Goal: Transaction & Acquisition: Purchase product/service

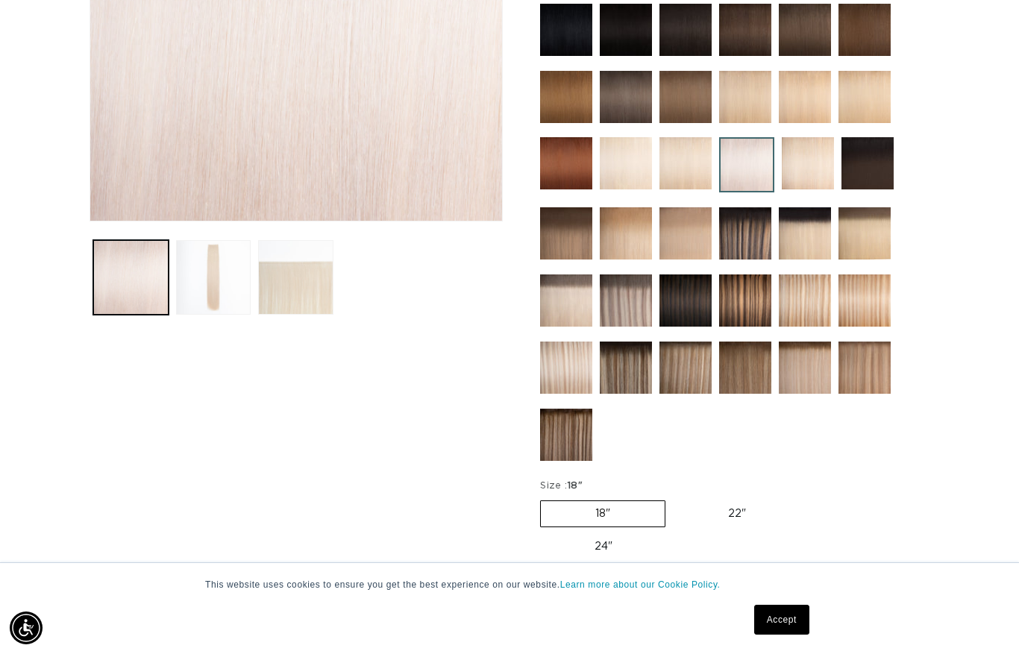
scroll to position [0, 1826]
click at [571, 373] on img at bounding box center [566, 368] width 52 height 52
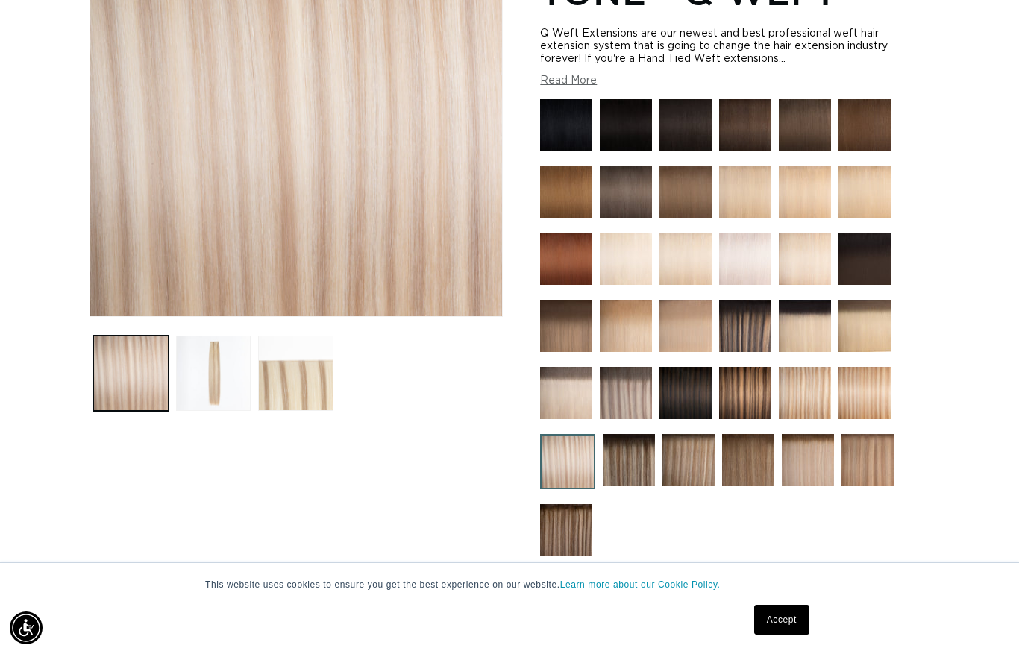
click at [568, 407] on img at bounding box center [566, 393] width 52 height 52
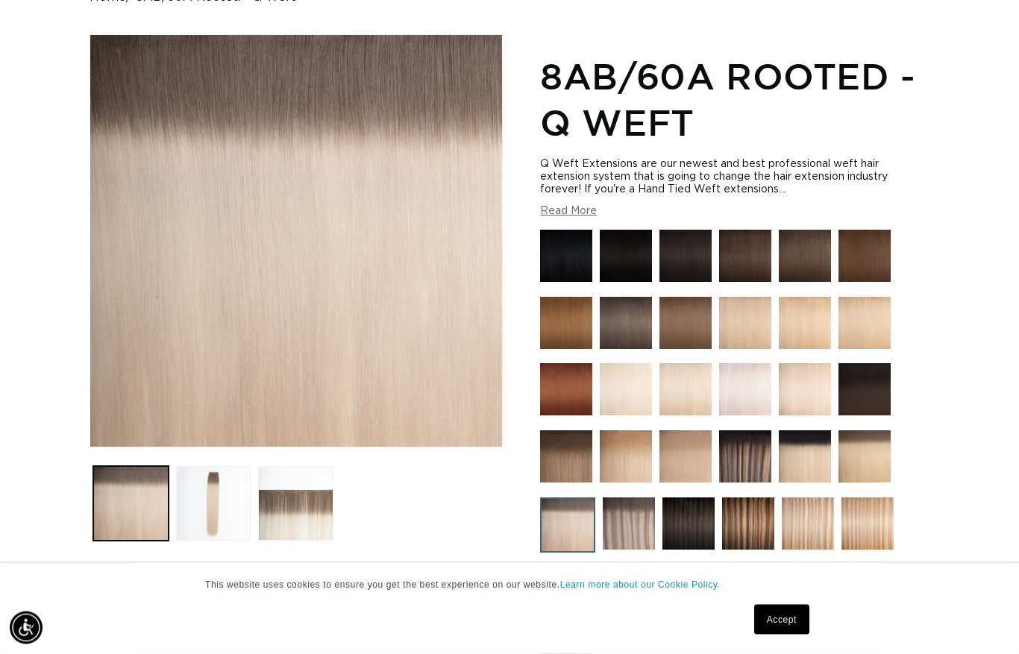
scroll to position [174, 0]
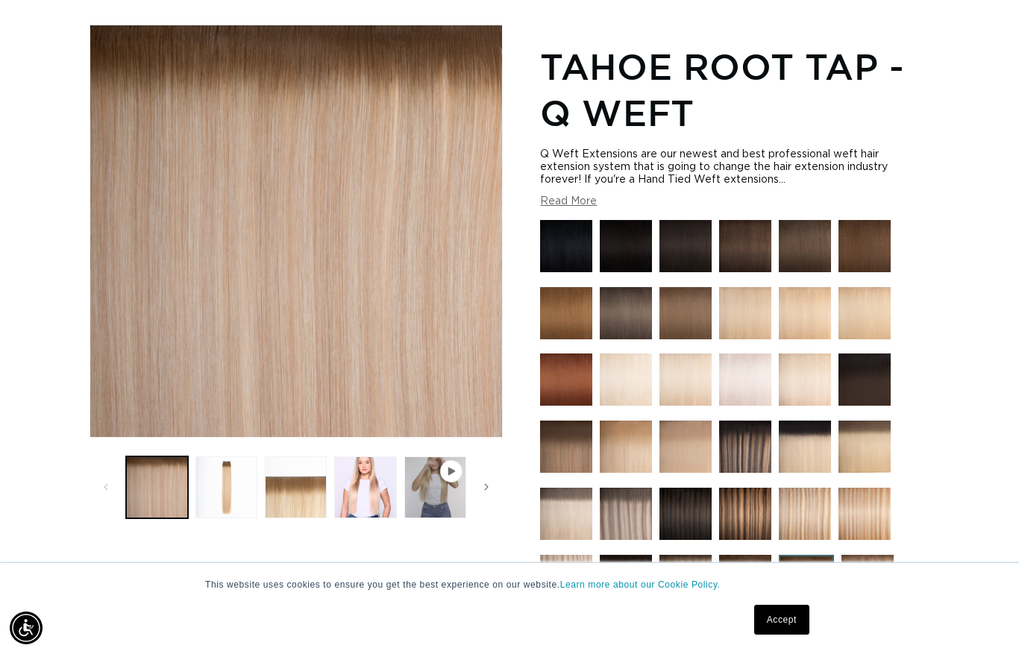
scroll to position [0, 913]
click at [751, 394] on img at bounding box center [745, 380] width 52 height 52
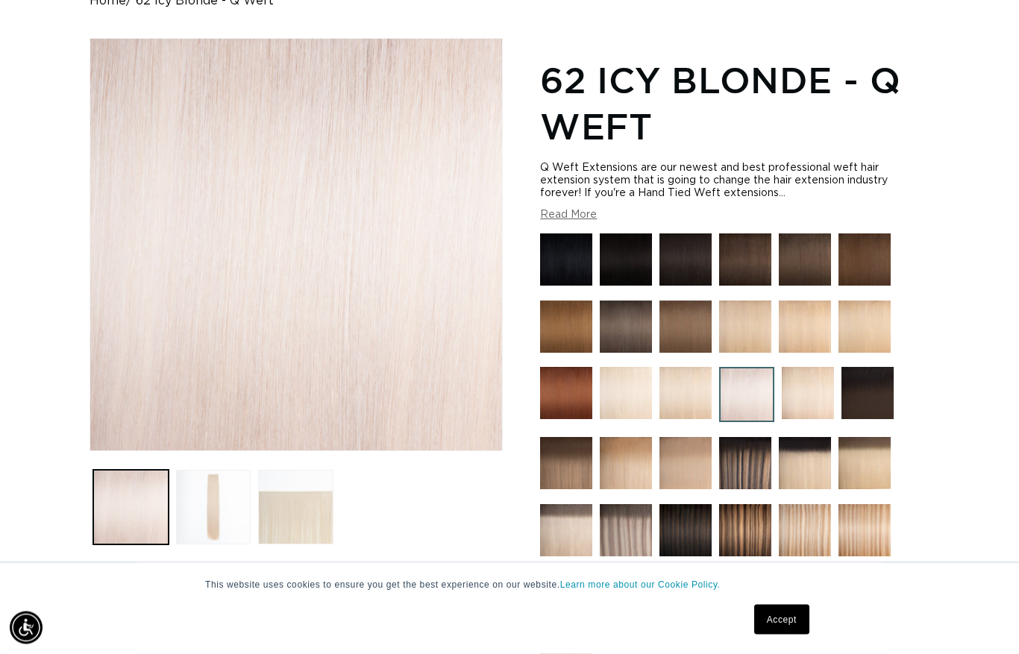
scroll to position [168, 0]
click at [625, 404] on img at bounding box center [626, 393] width 52 height 52
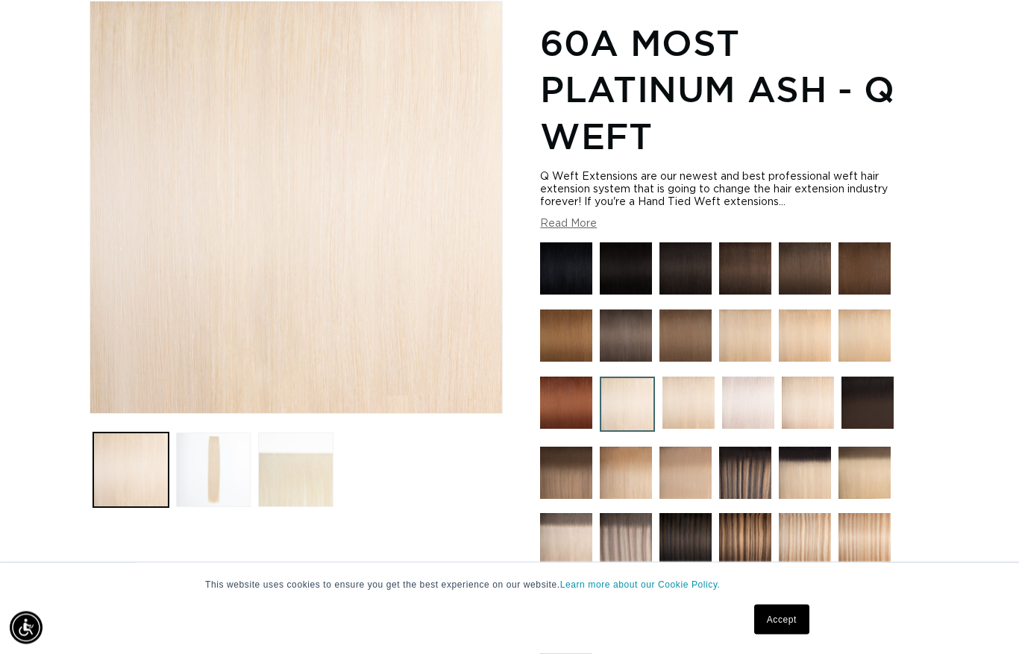
scroll to position [206, 0]
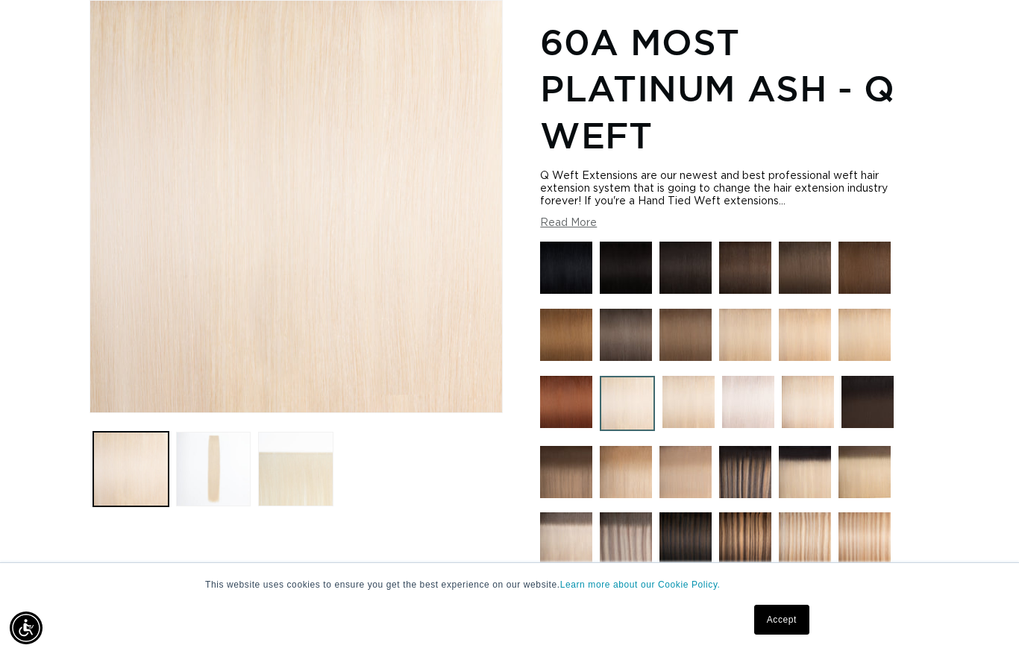
click at [754, 414] on img at bounding box center [748, 402] width 52 height 52
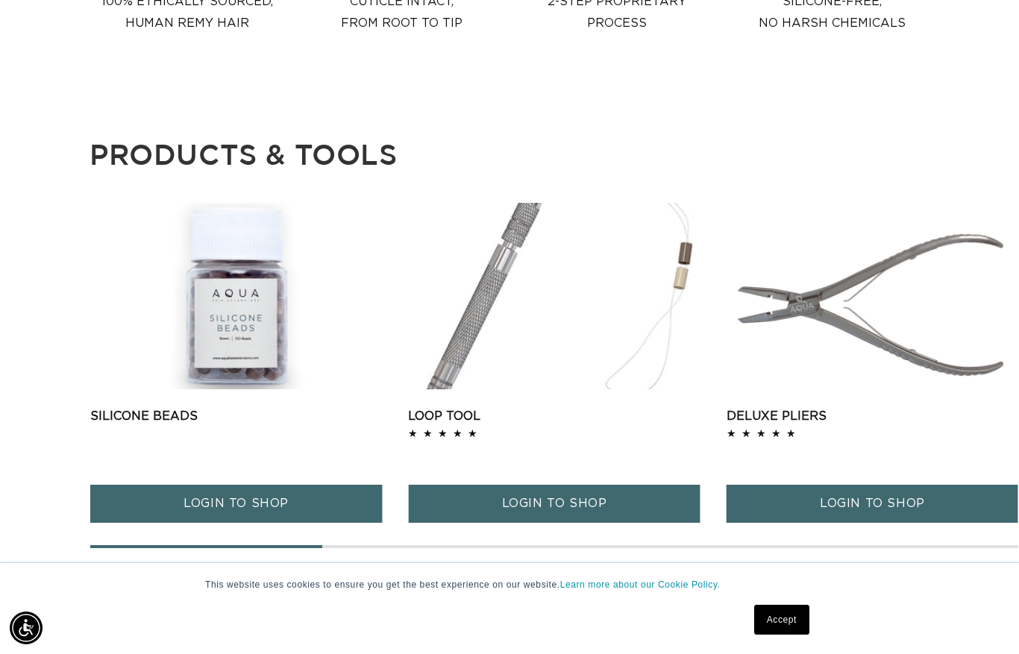
click at [211, 485] on span "LOGIN TO SHOP" at bounding box center [235, 504] width 105 height 38
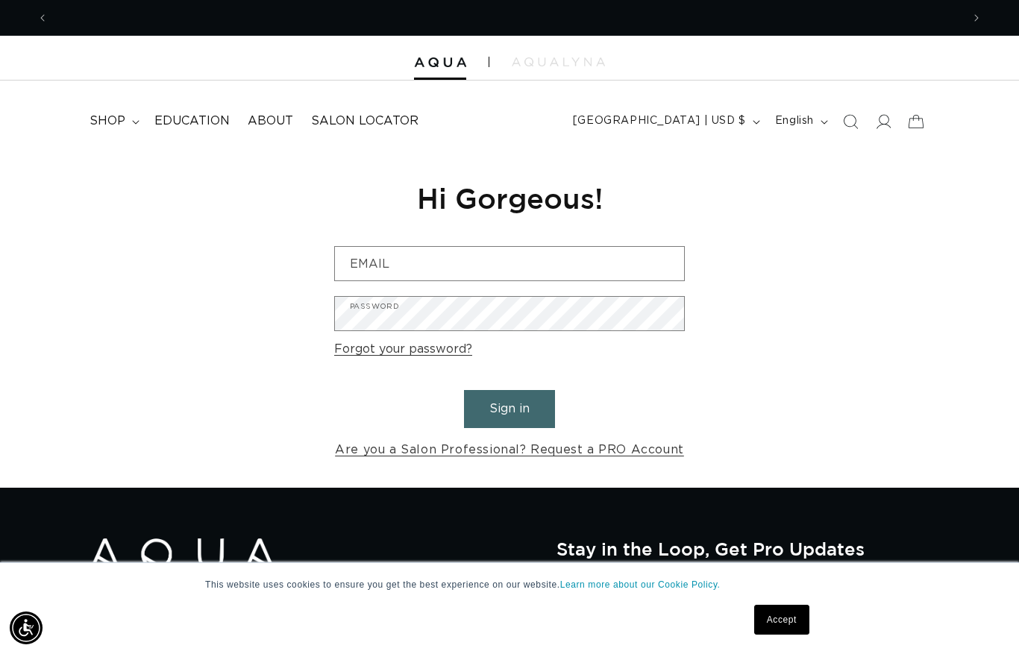
scroll to position [0, 913]
